Goal: Task Accomplishment & Management: Manage account settings

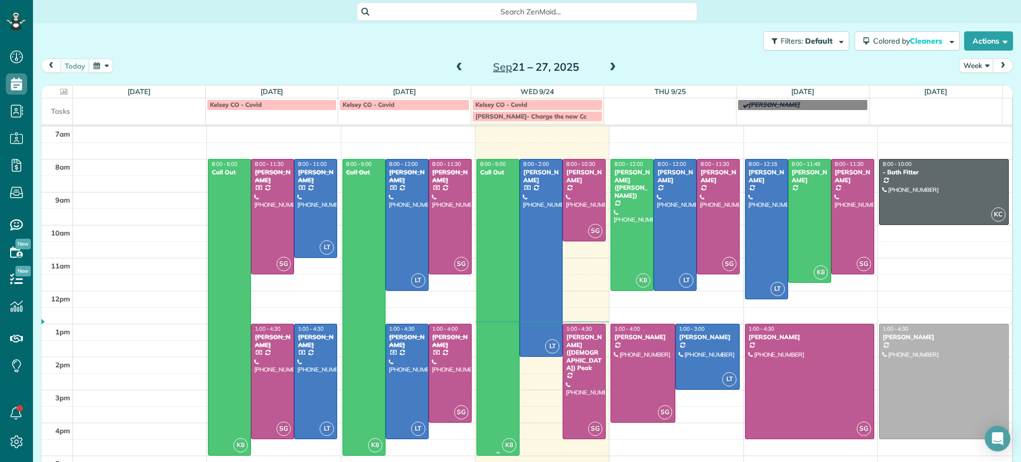
scroll to position [5, 5]
click at [545, 229] on div at bounding box center [541, 258] width 42 height 197
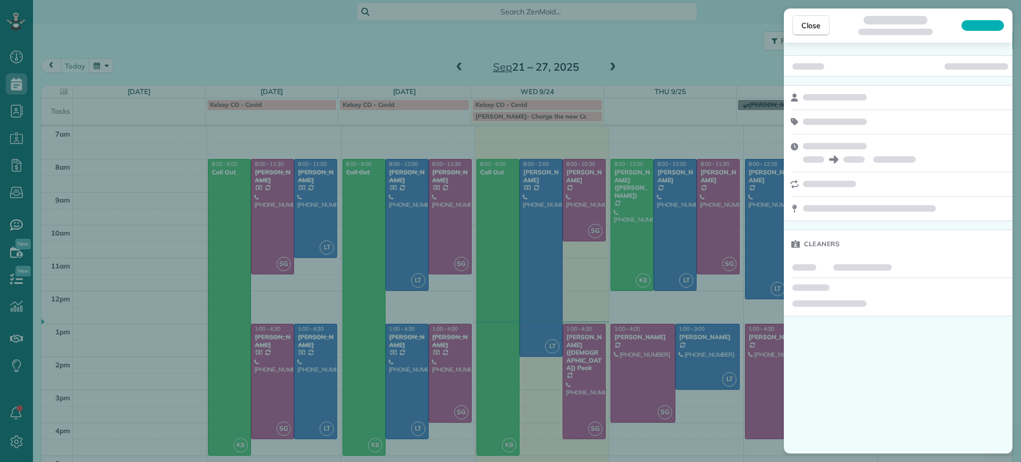
click at [582, 197] on div "Close Cleaners" at bounding box center [510, 231] width 1021 height 462
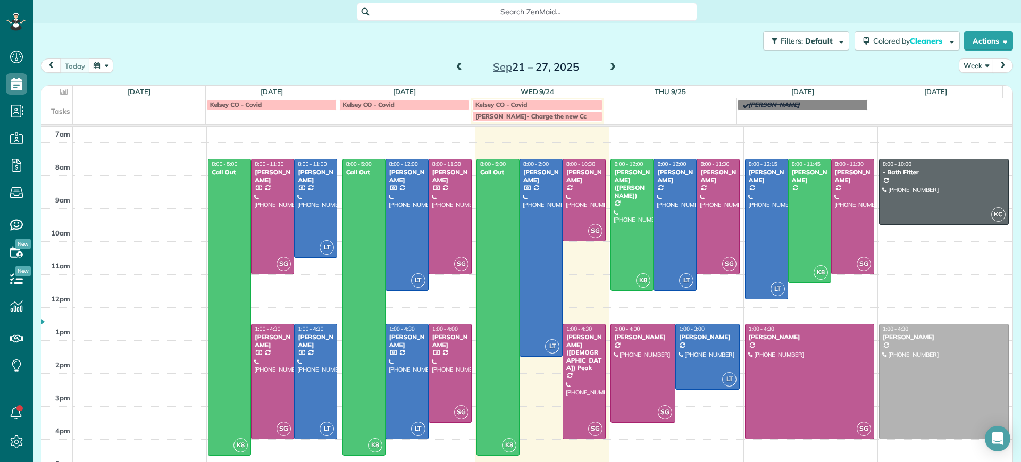
click at [572, 199] on div at bounding box center [584, 200] width 42 height 81
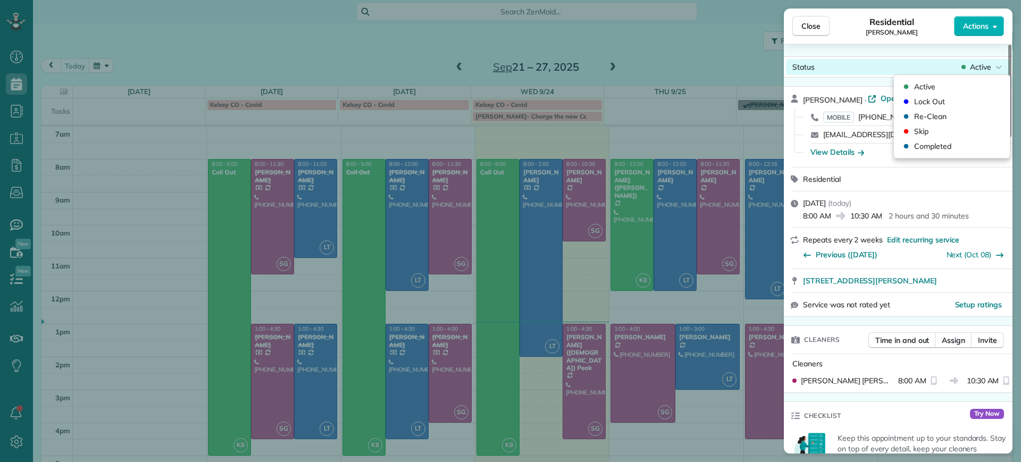
click at [970, 63] on span "Active" at bounding box center [980, 67] width 21 height 11
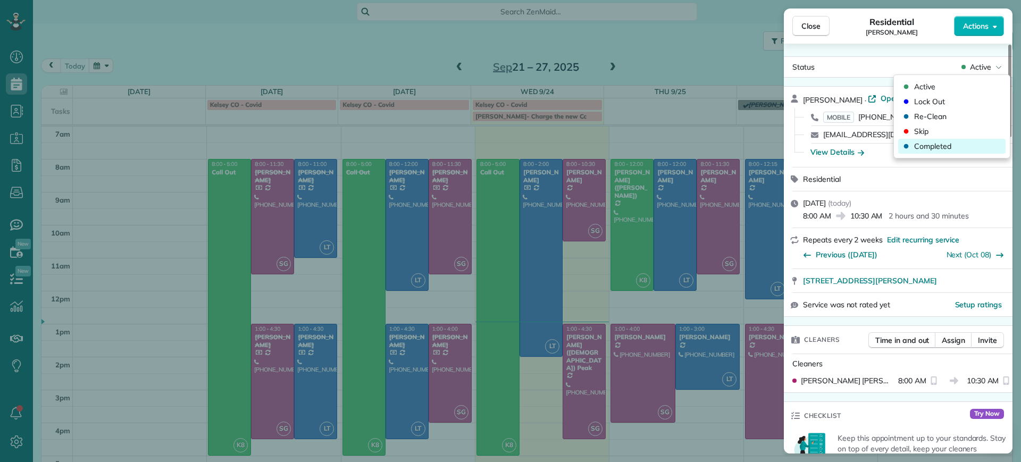
click at [937, 141] on span "Completed" at bounding box center [932, 146] width 37 height 11
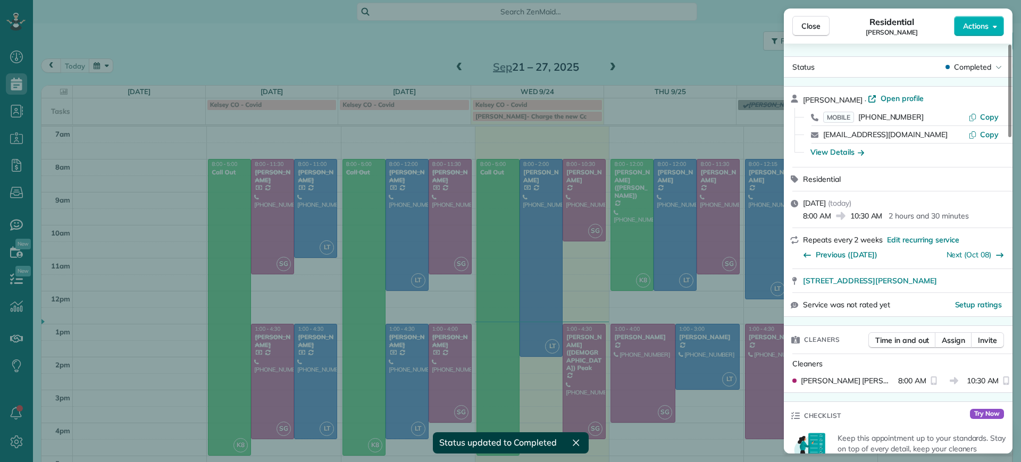
click at [731, 246] on div "Close Residential [PERSON_NAME] Actions Status Completed [PERSON_NAME] · Open p…" at bounding box center [510, 231] width 1021 height 462
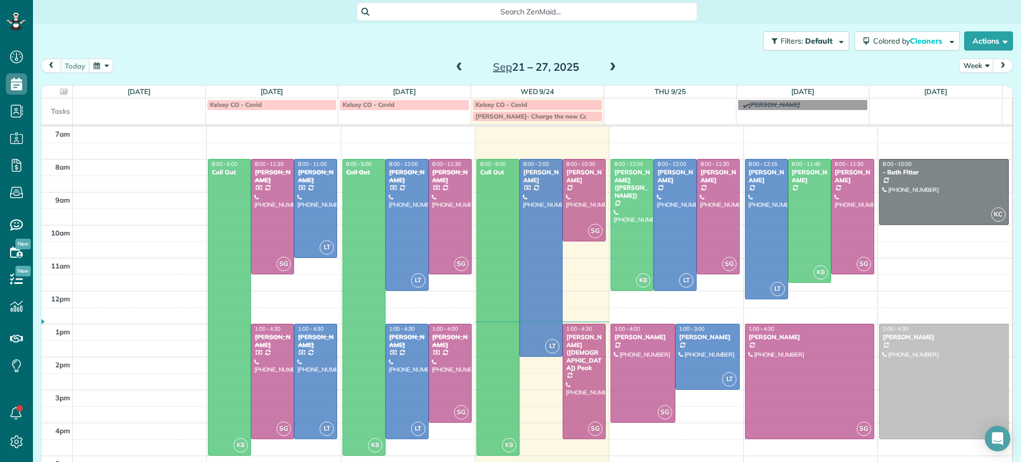
click at [570, 370] on td at bounding box center [543, 365] width 940 height 16
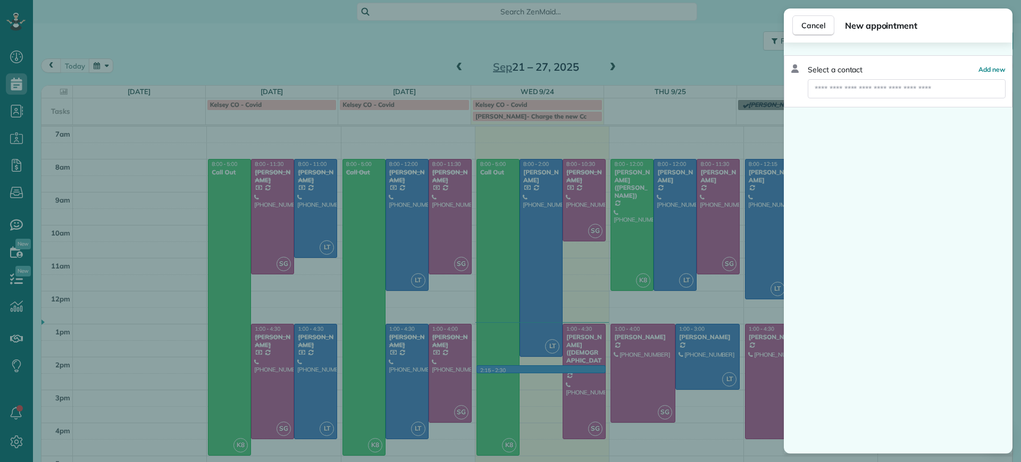
click at [619, 319] on div "Cancel New appointment Select a contact Add new" at bounding box center [510, 231] width 1021 height 462
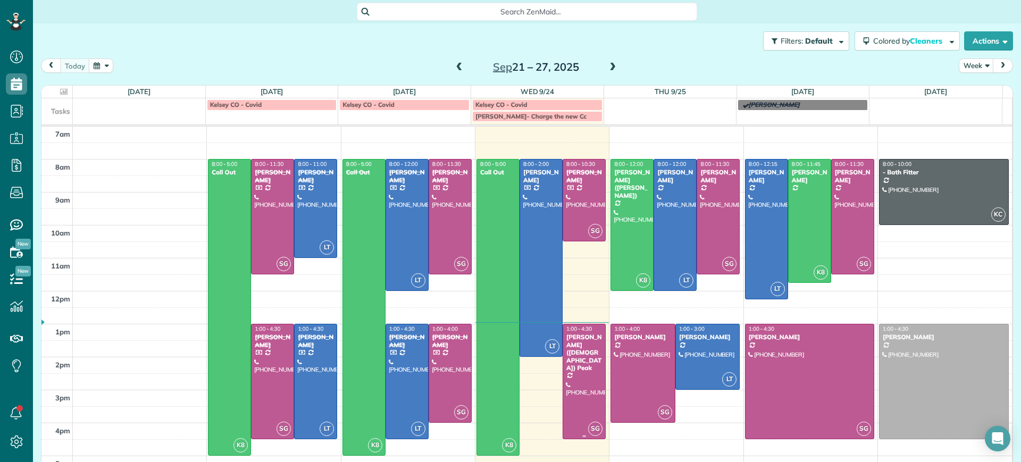
click at [586, 337] on div "[PERSON_NAME] ([DEMOGRAPHIC_DATA]) Peak" at bounding box center [584, 352] width 37 height 38
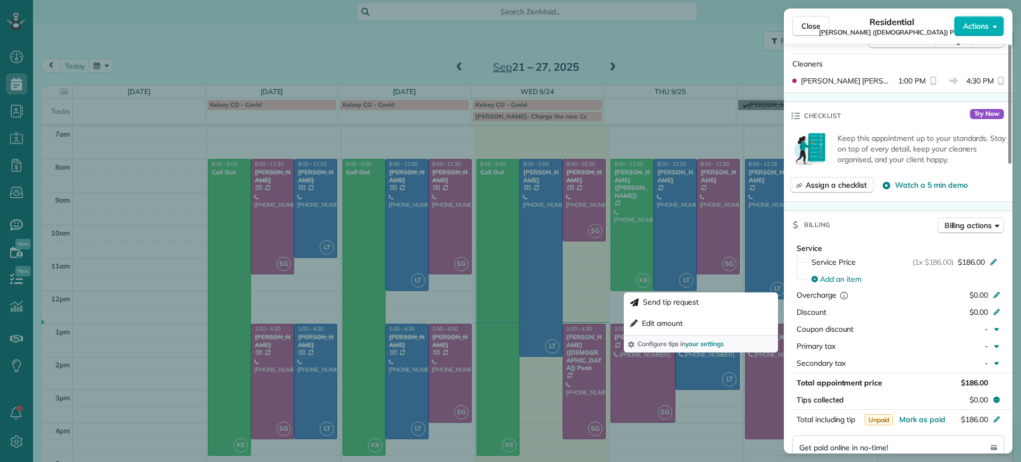
scroll to position [396, 0]
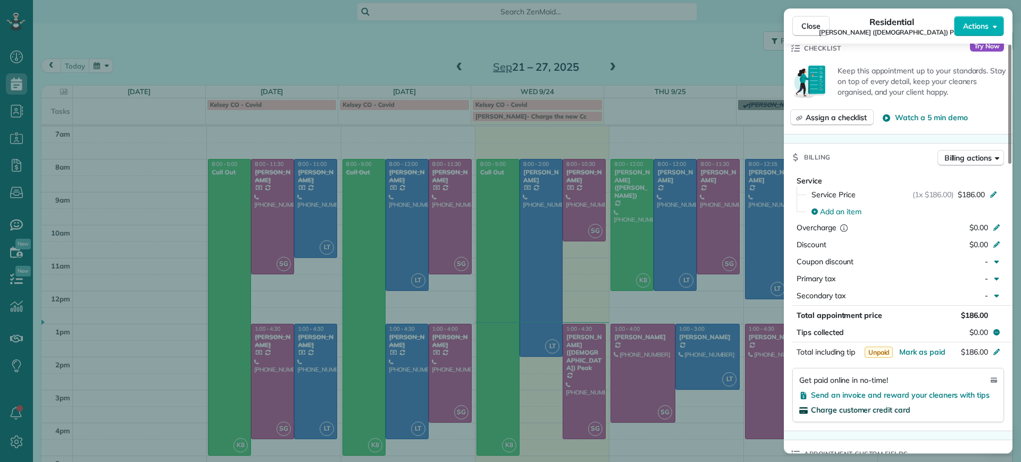
click at [842, 405] on span "Charge customer credit card" at bounding box center [860, 410] width 99 height 10
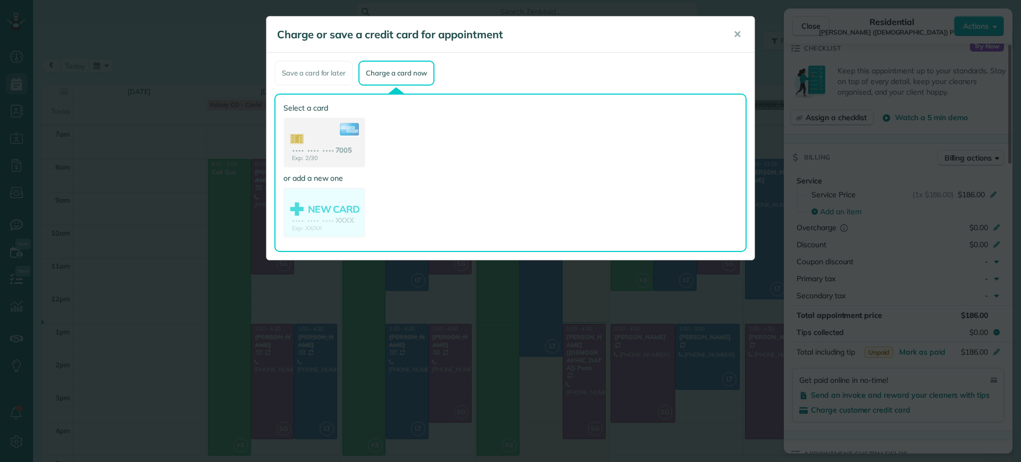
click at [335, 149] on use at bounding box center [325, 144] width 80 height 50
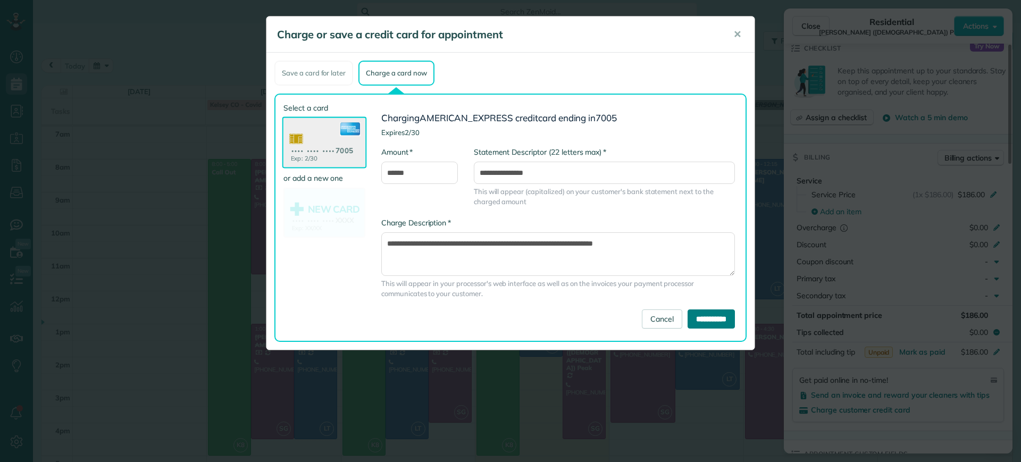
click at [702, 314] on input "**********" at bounding box center [711, 319] width 47 height 19
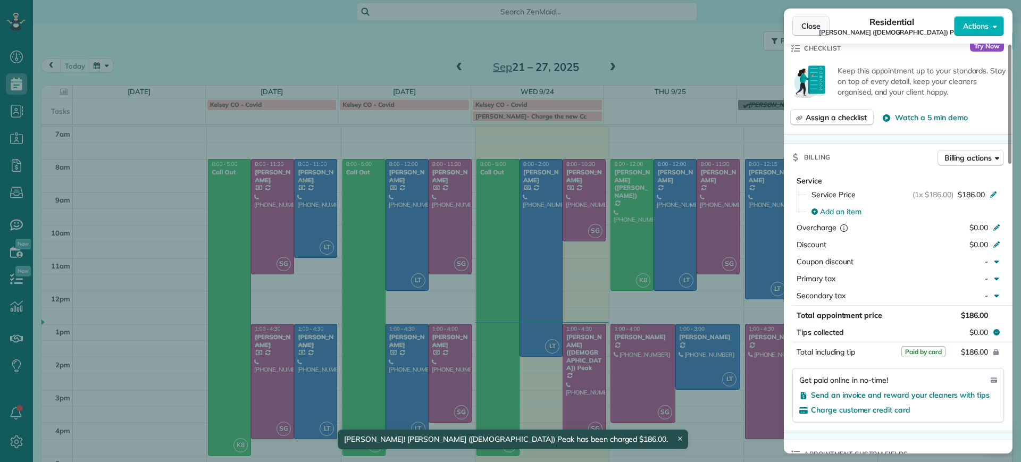
click at [800, 21] on button "Close" at bounding box center [810, 26] width 37 height 20
